Goal: Book appointment/travel/reservation

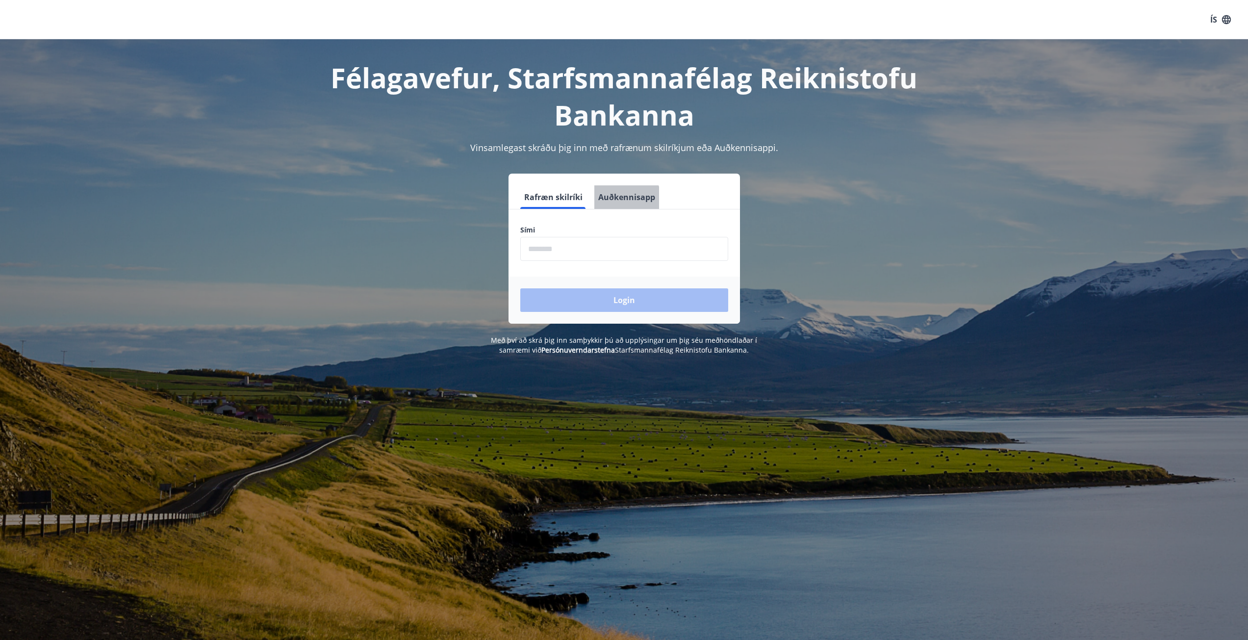
click at [615, 200] on button "Auðkennisapp" at bounding box center [626, 197] width 65 height 24
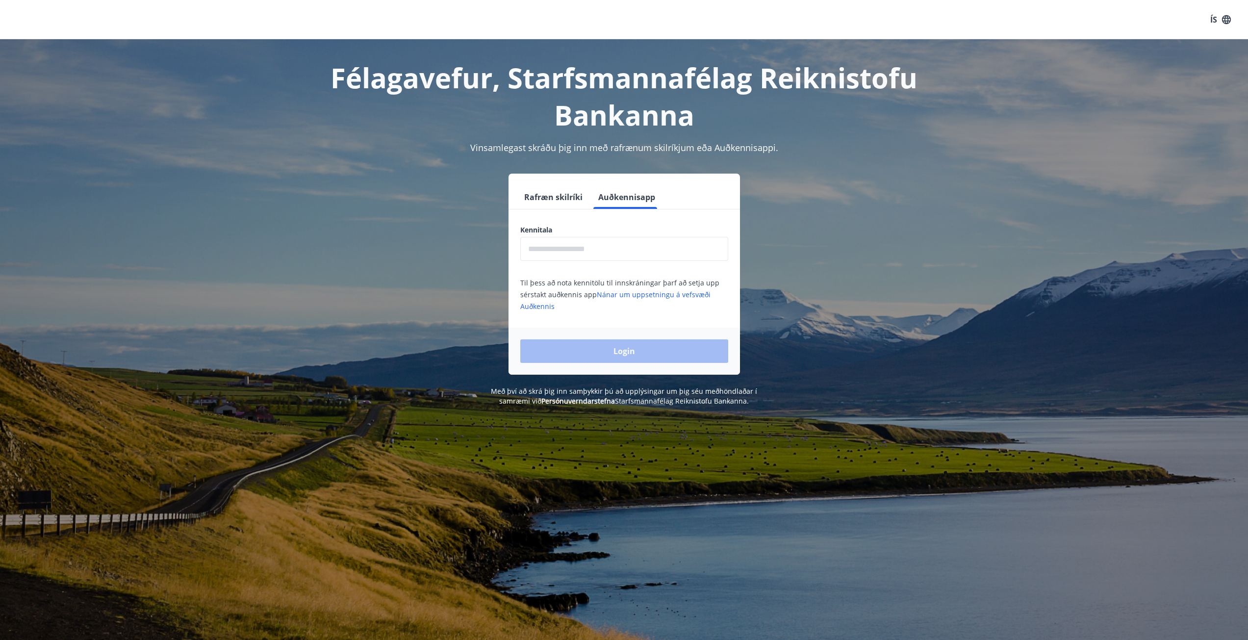
click at [635, 246] on input "text" at bounding box center [624, 249] width 208 height 24
type input "**********"
click at [520, 339] on button "Login" at bounding box center [624, 351] width 208 height 24
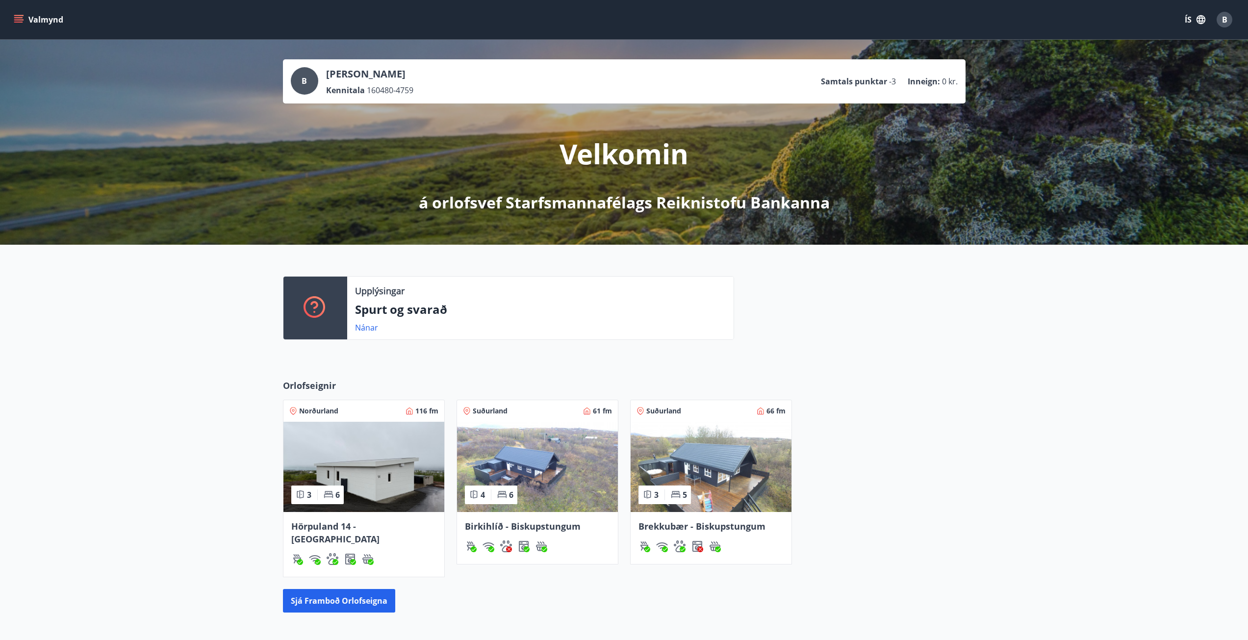
scroll to position [97, 0]
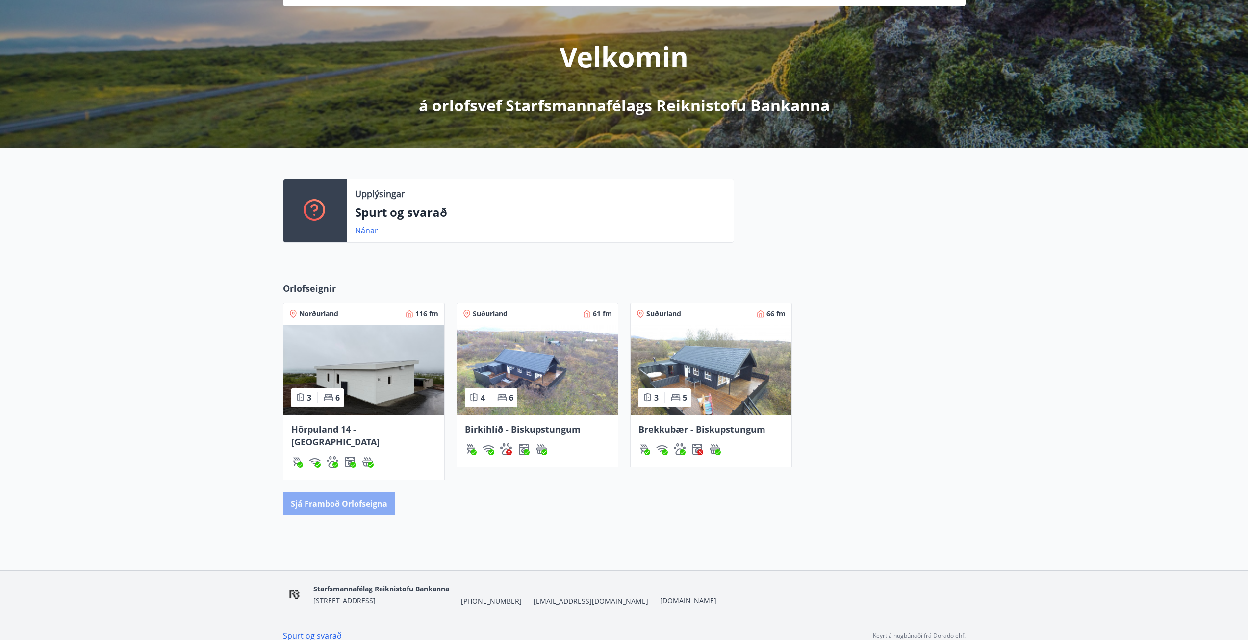
click at [349, 492] on button "Sjá framboð orlofseigna" at bounding box center [339, 504] width 112 height 24
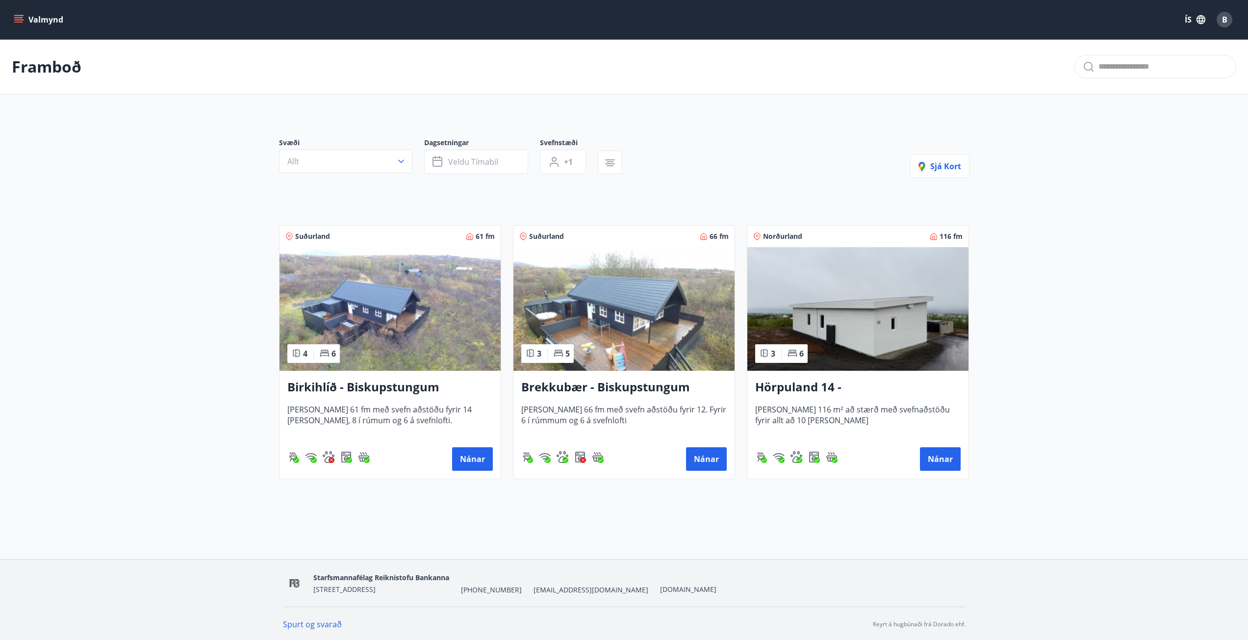
click at [35, 14] on button "Valmynd" at bounding box center [39, 20] width 55 height 18
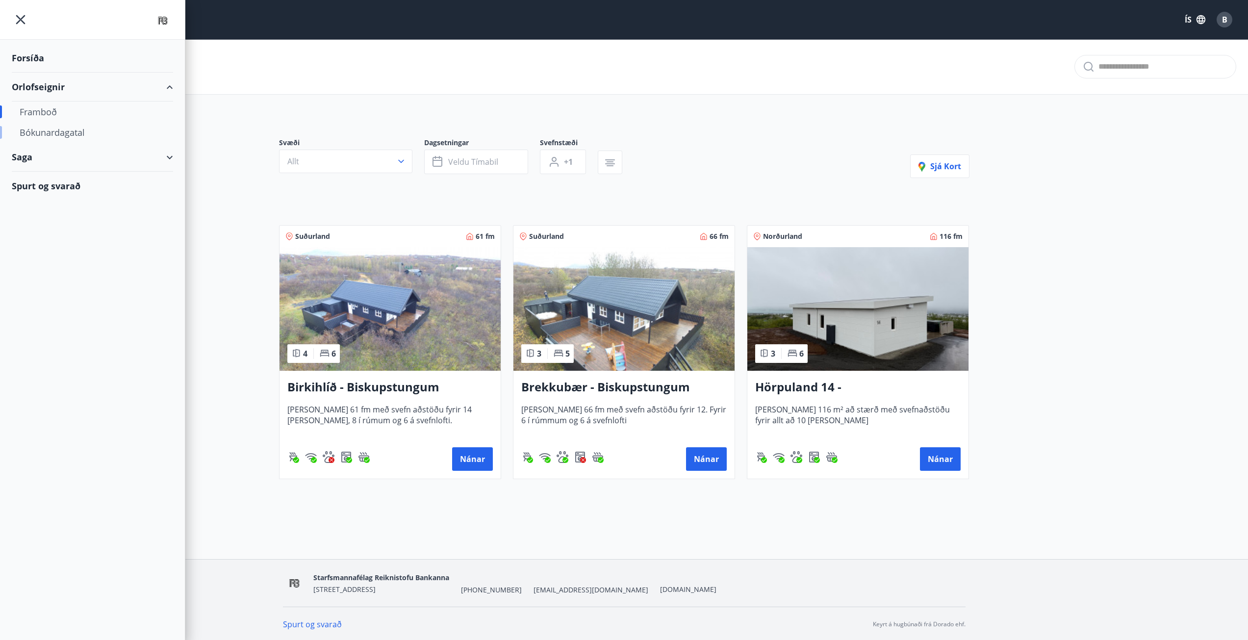
click at [48, 131] on div "Bókunardagatal" at bounding box center [93, 132] width 146 height 21
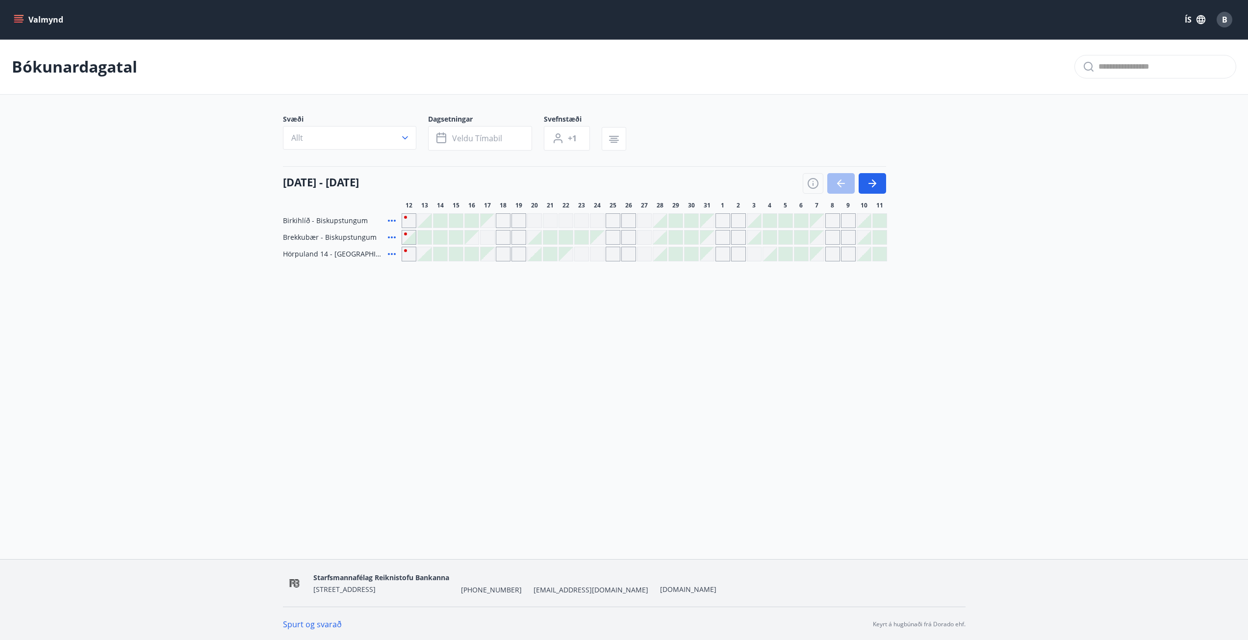
click at [393, 221] on icon at bounding box center [392, 221] width 12 height 12
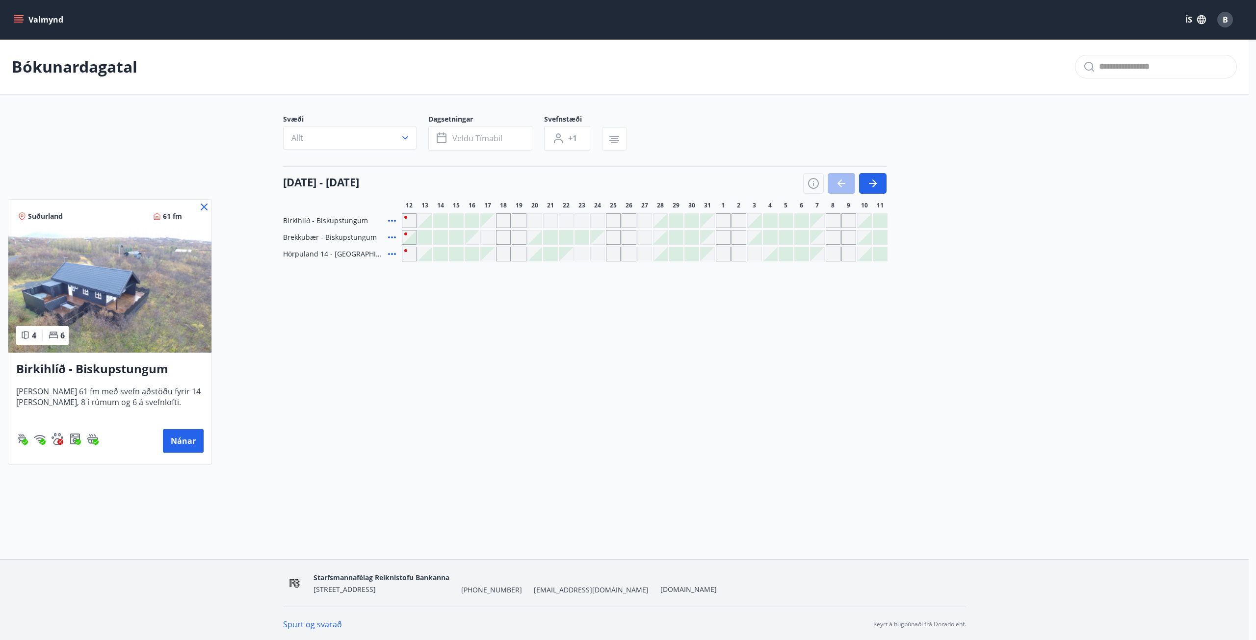
click at [206, 209] on icon at bounding box center [204, 207] width 7 height 7
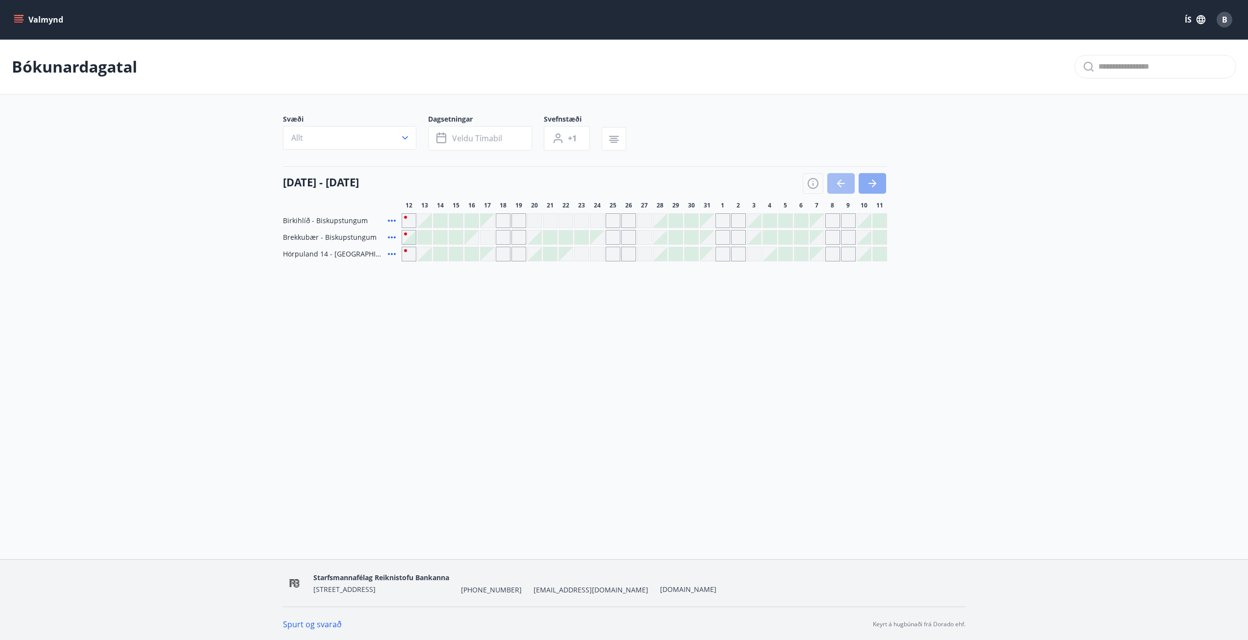
click at [877, 178] on icon "button" at bounding box center [873, 184] width 12 height 12
click at [882, 185] on button "button" at bounding box center [872, 183] width 27 height 21
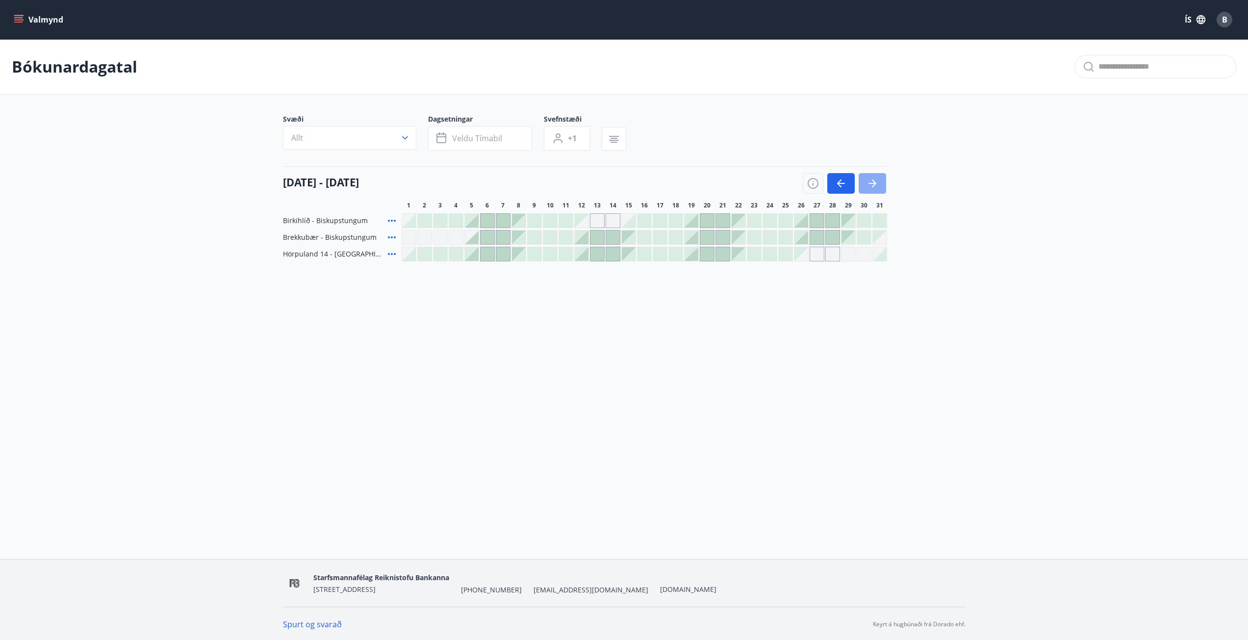
click at [881, 182] on button "button" at bounding box center [872, 183] width 27 height 21
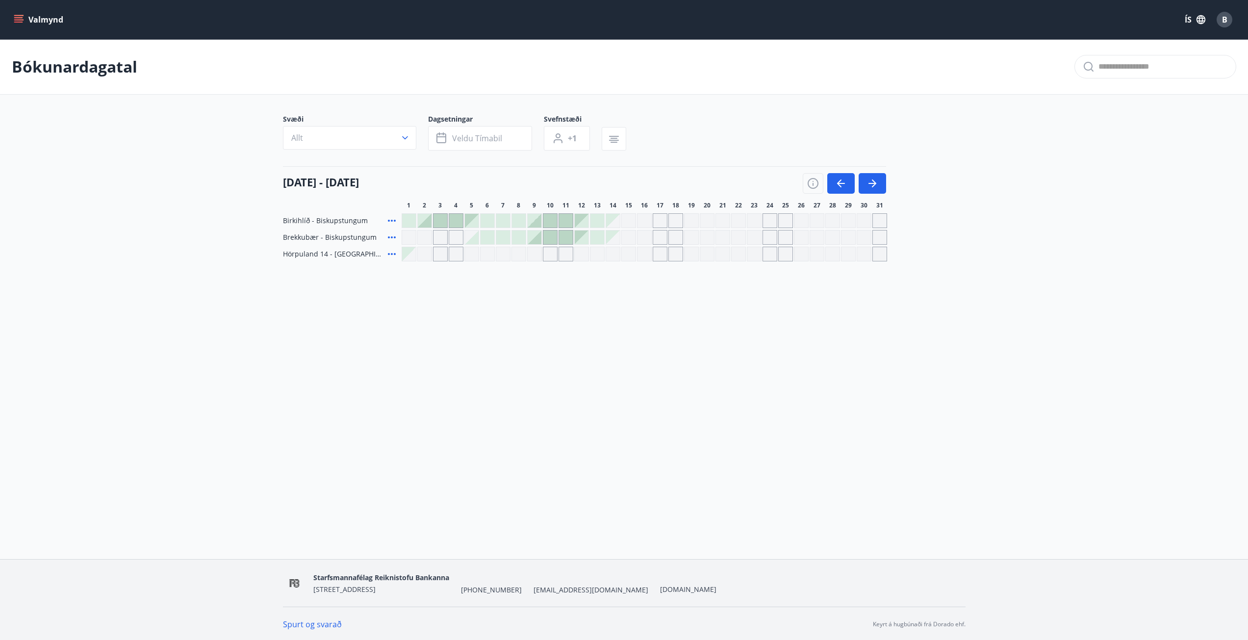
click at [424, 251] on div "Gráir dagar eru ekki bókanlegir" at bounding box center [424, 254] width 15 height 15
click at [445, 252] on div "Gráir dagar eru ekki bókanlegir" at bounding box center [440, 254] width 15 height 15
click at [551, 279] on div "Bókunardagatal Svæði Allt Dagsetningar Veldu tímabil Svefnstæði +1 [DATE] - [DA…" at bounding box center [624, 169] width 1248 height 261
click at [864, 179] on button "button" at bounding box center [872, 183] width 27 height 21
click at [634, 231] on div "Gráir dagar eru ekki bókanlegir" at bounding box center [628, 237] width 15 height 15
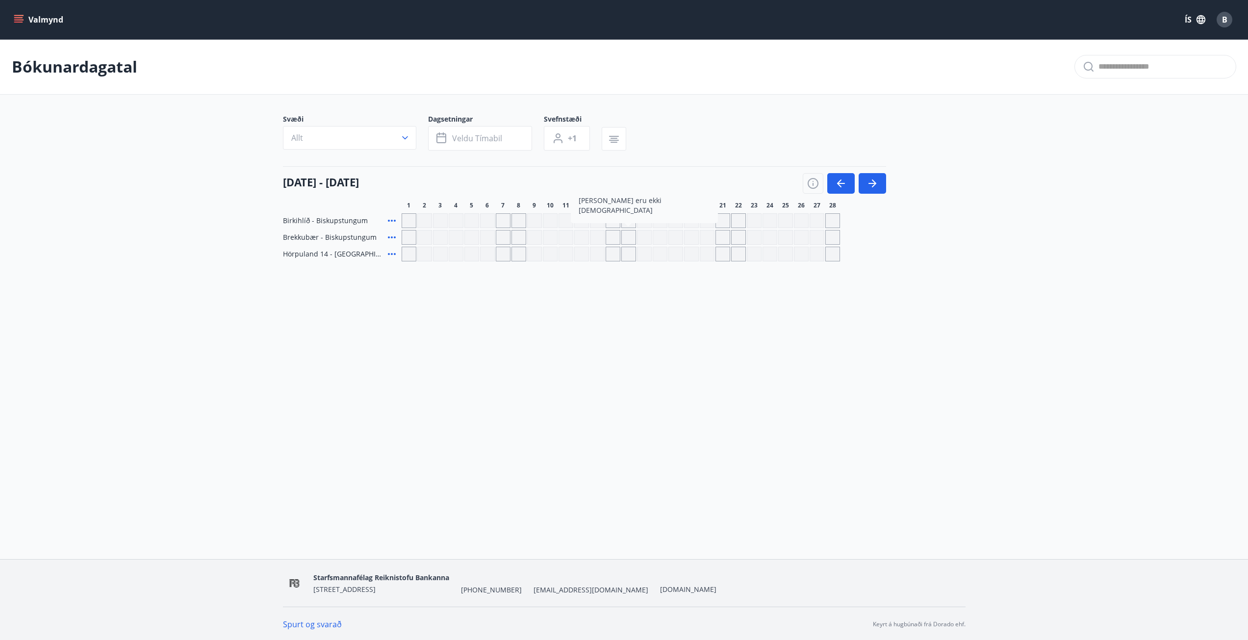
click at [631, 238] on div "Gráir dagar eru ekki bókanlegir" at bounding box center [628, 237] width 15 height 15
click at [841, 179] on icon "button" at bounding box center [841, 184] width 12 height 12
click at [645, 225] on div "Gráir dagar eru ekki bókanlegir" at bounding box center [644, 220] width 15 height 15
click at [644, 242] on div "Gráir dagar eru ekki bókanlegir" at bounding box center [644, 237] width 15 height 15
click at [633, 256] on div "Gráir dagar eru ekki bókanlegir" at bounding box center [628, 254] width 15 height 15
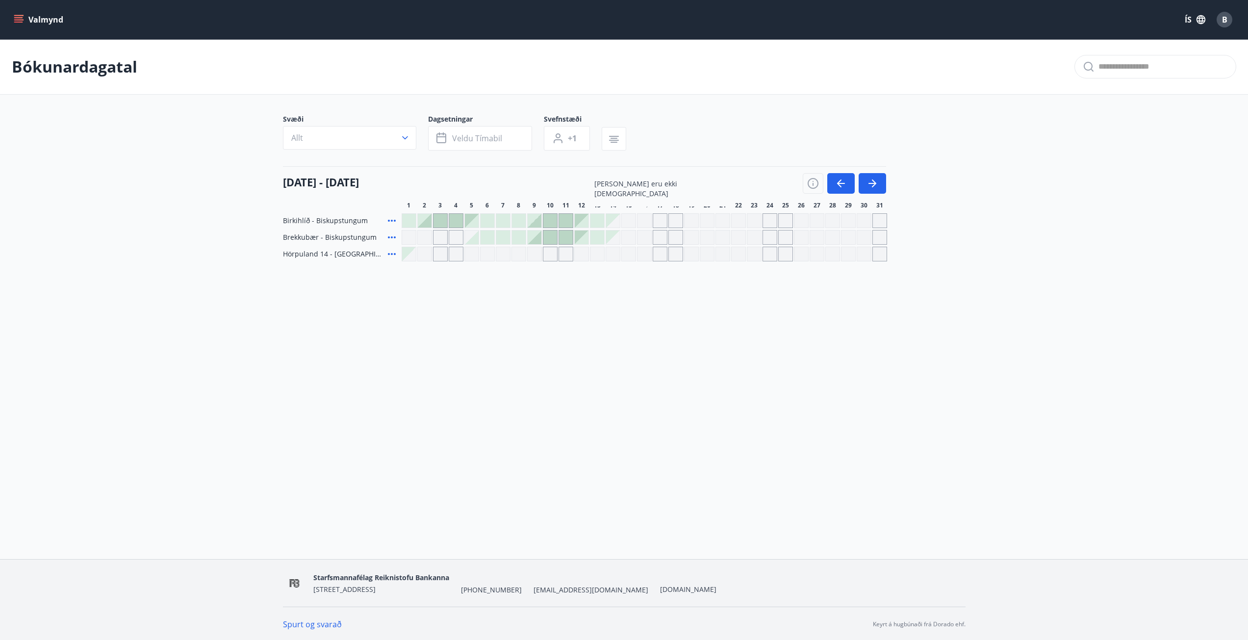
click at [577, 260] on div "Gráir dagar eru ekki bókanlegir" at bounding box center [581, 254] width 15 height 15
drag, startPoint x: 483, startPoint y: 258, endPoint x: 425, endPoint y: 258, distance: 57.4
click at [482, 258] on div "Gráir dagar eru ekki bókanlegir" at bounding box center [487, 254] width 15 height 15
click at [416, 258] on div "Gráir dagar eru ekki bókanlegir" at bounding box center [409, 254] width 15 height 15
click at [382, 284] on div "Bókunardagatal Svæði Allt Dagsetningar Veldu tímabil Svefnstæði +1 [DATE] - [DA…" at bounding box center [624, 169] width 1248 height 261
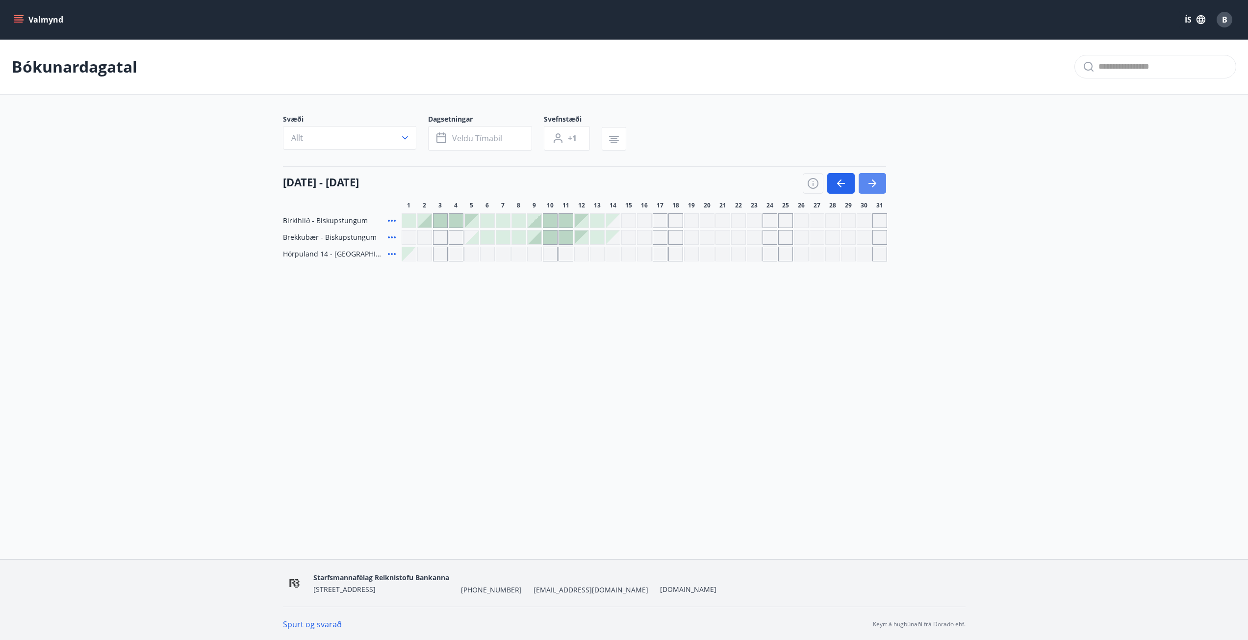
click at [862, 185] on button "button" at bounding box center [872, 183] width 27 height 21
